Goal: Task Accomplishment & Management: Use online tool/utility

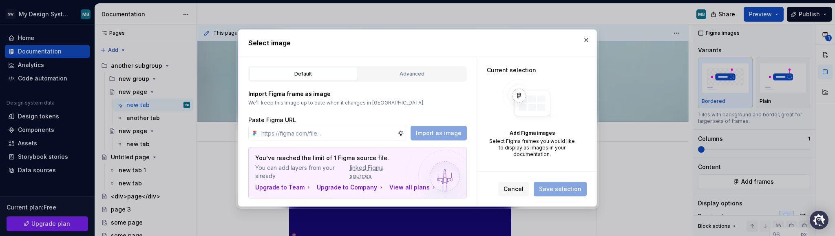
scroll to position [96, 0]
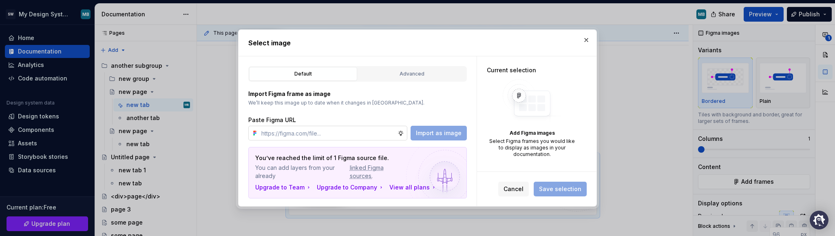
click at [317, 129] on input "text" at bounding box center [328, 133] width 140 height 15
paste input "[URL][DOMAIN_NAME]"
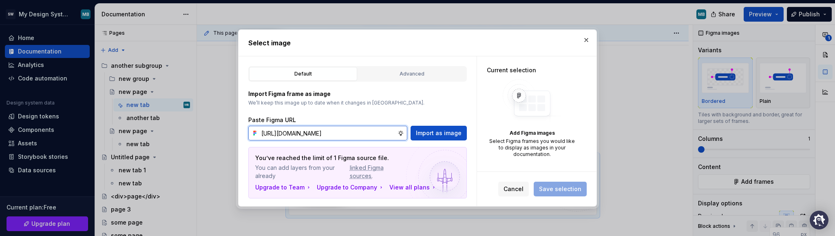
scroll to position [0, 150]
type input "[URL][DOMAIN_NAME]"
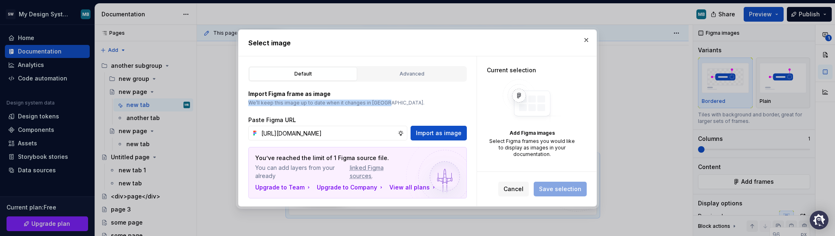
drag, startPoint x: 390, startPoint y: 100, endPoint x: 244, endPoint y: 101, distance: 146.5
click at [244, 101] on div "Default Advanced Import Figma frame as image We’ll keep this image up to date w…" at bounding box center [358, 131] width 238 height 150
copy p "We’ll keep this image up to date when it changes in [GEOGRAPHIC_DATA]."
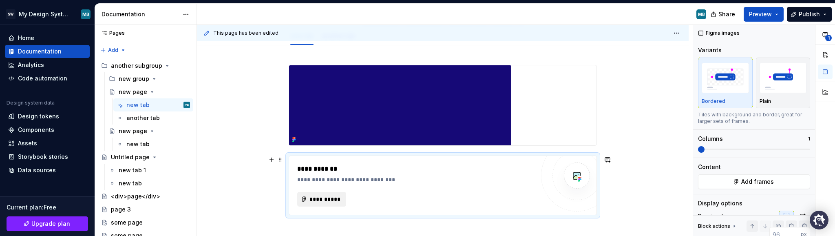
click at [322, 197] on span "**********" at bounding box center [325, 199] width 32 height 8
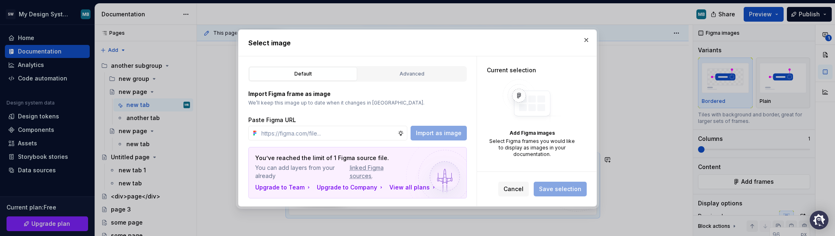
type textarea "*"
click at [413, 69] on button "Advanced" at bounding box center [412, 74] width 108 height 14
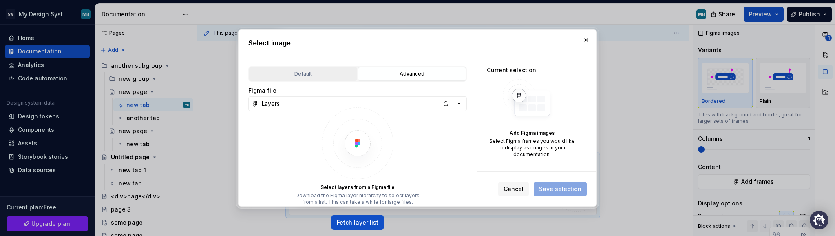
click at [329, 77] on div "Default" at bounding box center [303, 74] width 102 height 8
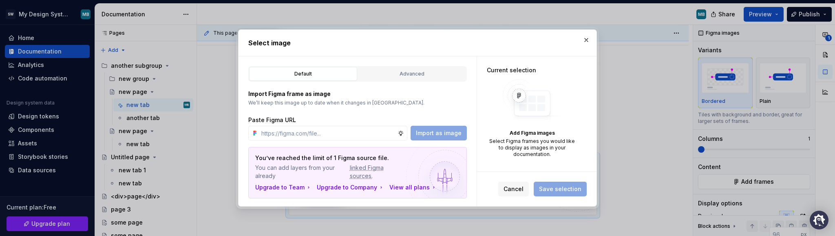
type textarea "*"
